Goal: Transaction & Acquisition: Obtain resource

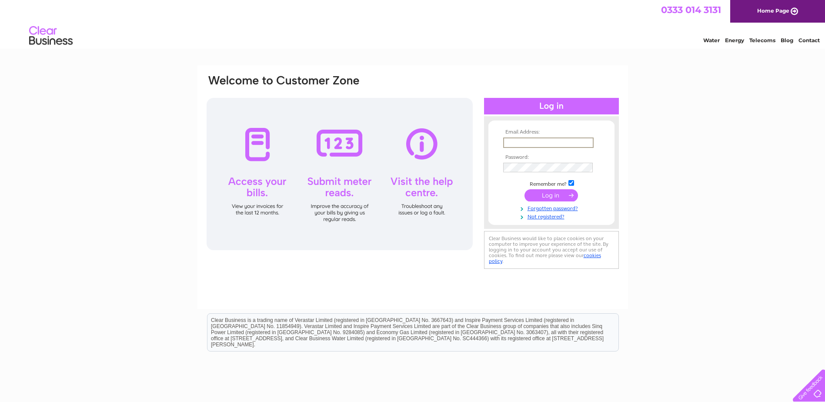
click at [532, 142] on input "text" at bounding box center [548, 142] width 90 height 10
type input "alistair.cole@seriousknowledge.co.uk"
click at [548, 193] on input "submit" at bounding box center [550, 195] width 53 height 12
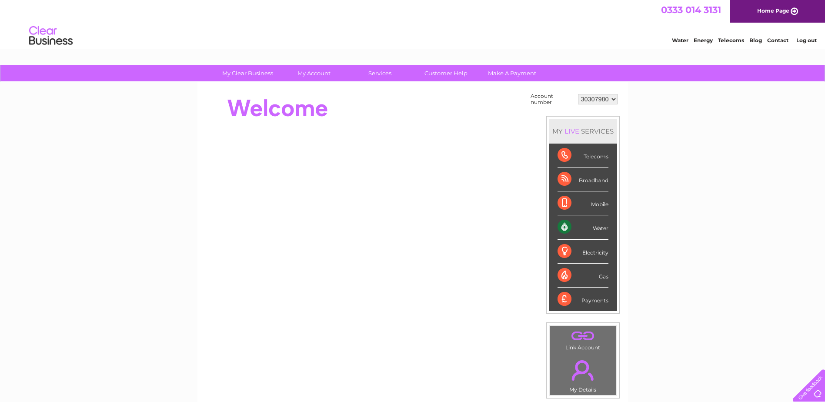
click at [567, 226] on div "Water" at bounding box center [582, 227] width 51 height 24
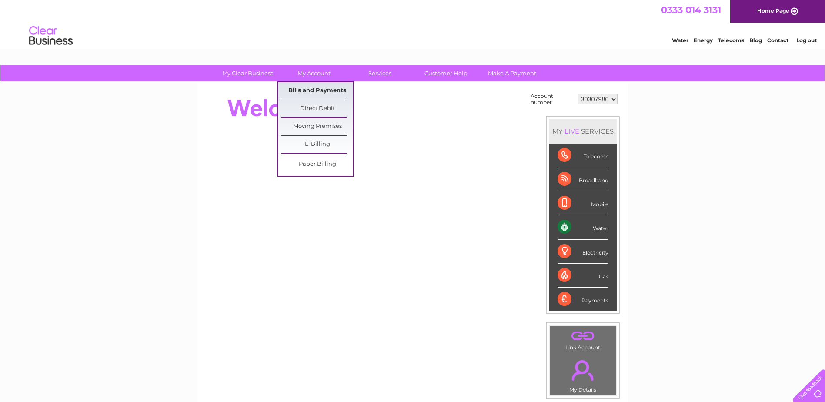
click at [319, 87] on link "Bills and Payments" at bounding box center [317, 90] width 72 height 17
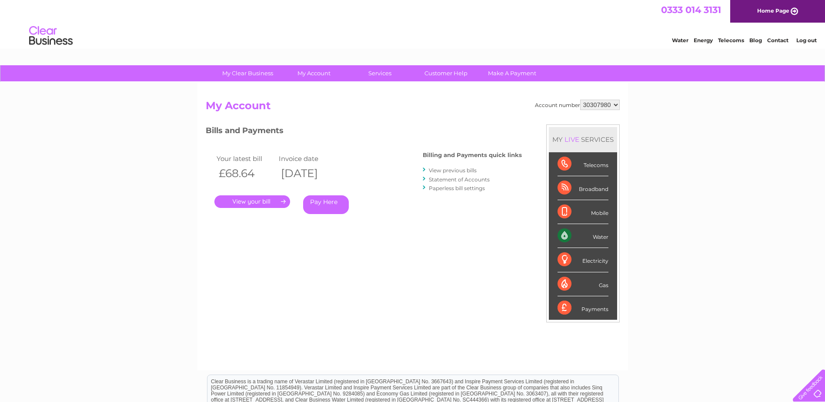
click at [266, 199] on link "." at bounding box center [252, 201] width 76 height 13
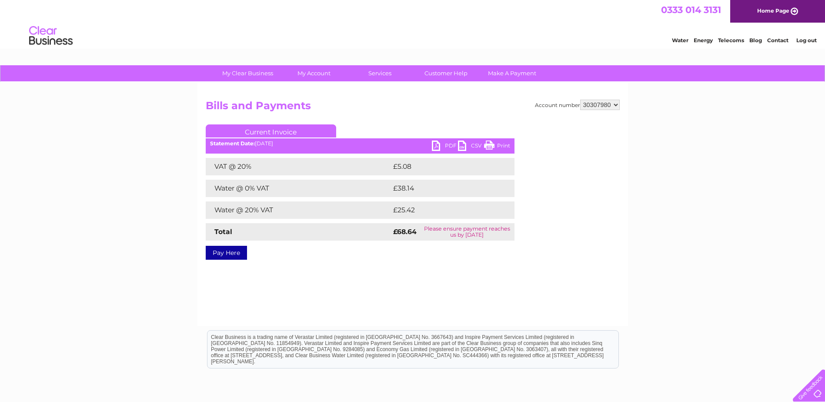
click at [443, 145] on link "PDF" at bounding box center [445, 146] width 26 height 13
click at [803, 39] on link "Log out" at bounding box center [806, 40] width 20 height 7
